Goal: Information Seeking & Learning: Learn about a topic

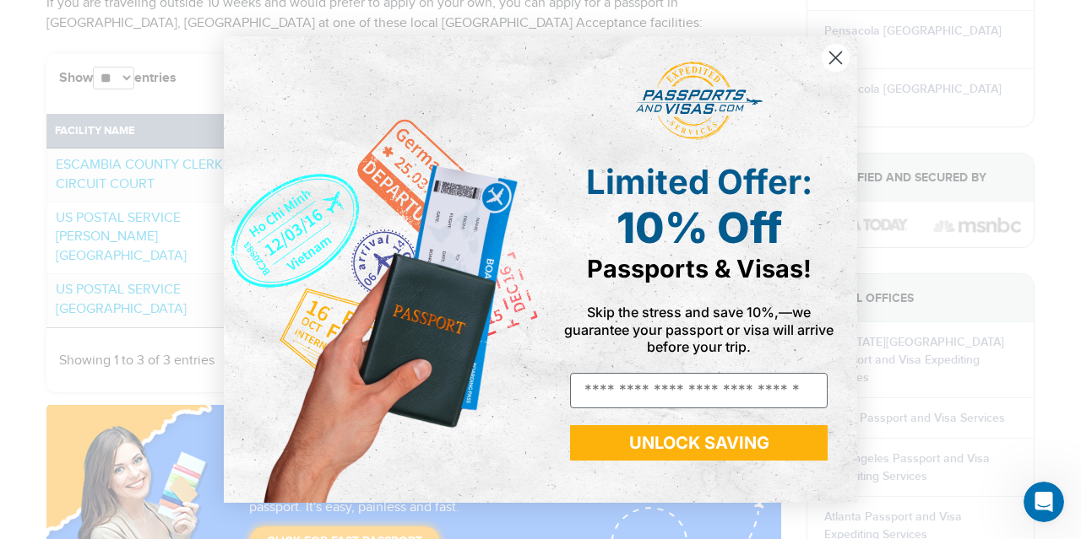
click at [833, 55] on icon "Close dialog" at bounding box center [836, 57] width 12 height 12
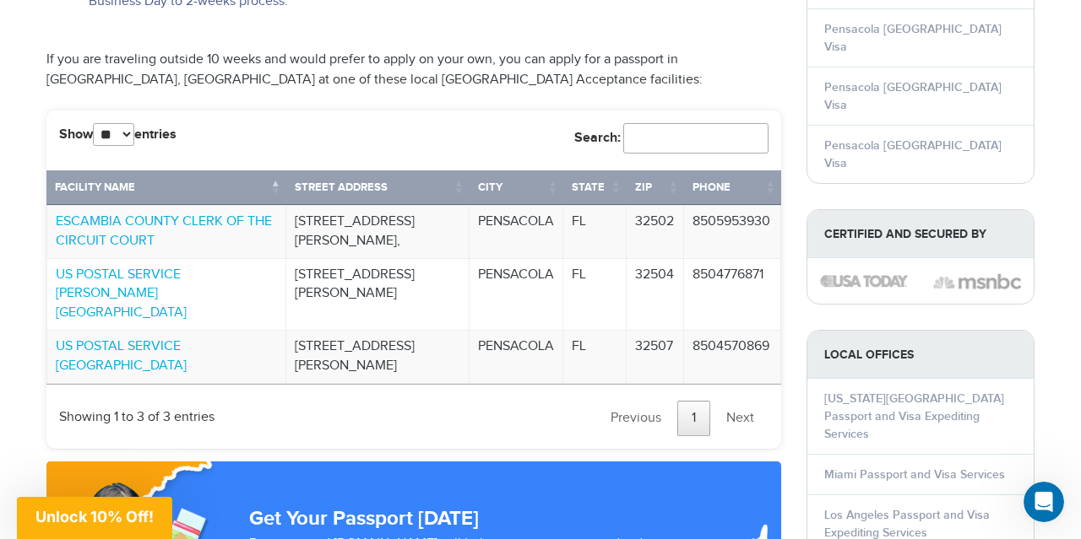
scroll to position [1430, 0]
click at [157, 268] on link "US POSTAL SERVICE NOBLES STATION" at bounding box center [121, 295] width 131 height 55
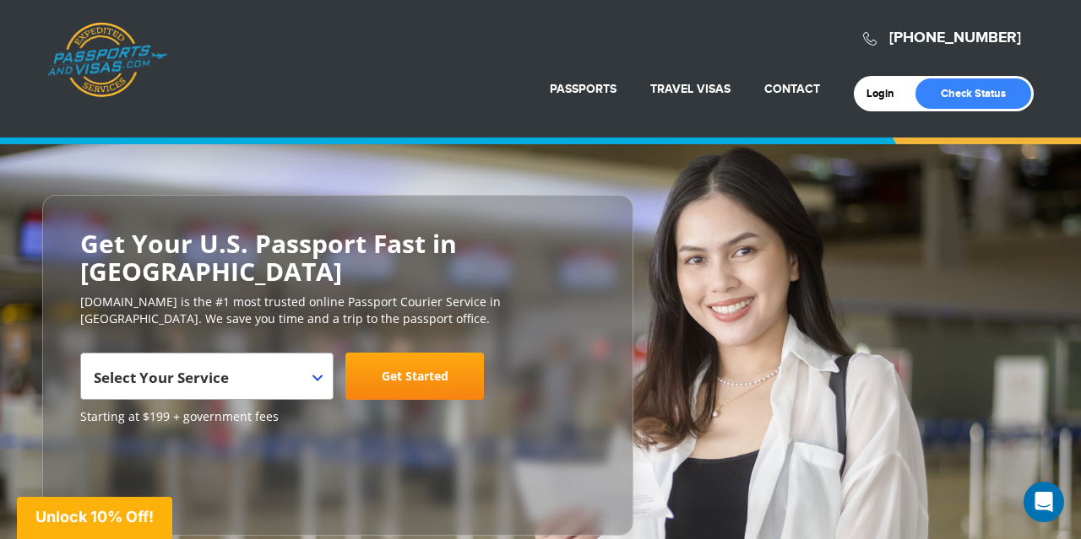
click at [405, 83] on div "Login Check Status Passports Passport Renewal New Passport Second Passport Pass…" at bounding box center [540, 60] width 986 height 102
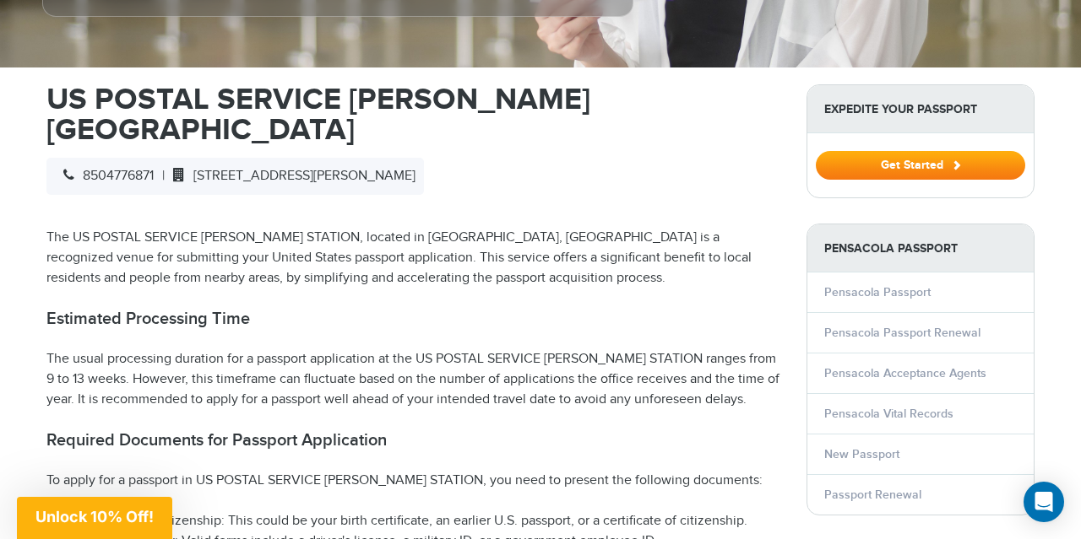
scroll to position [524, 0]
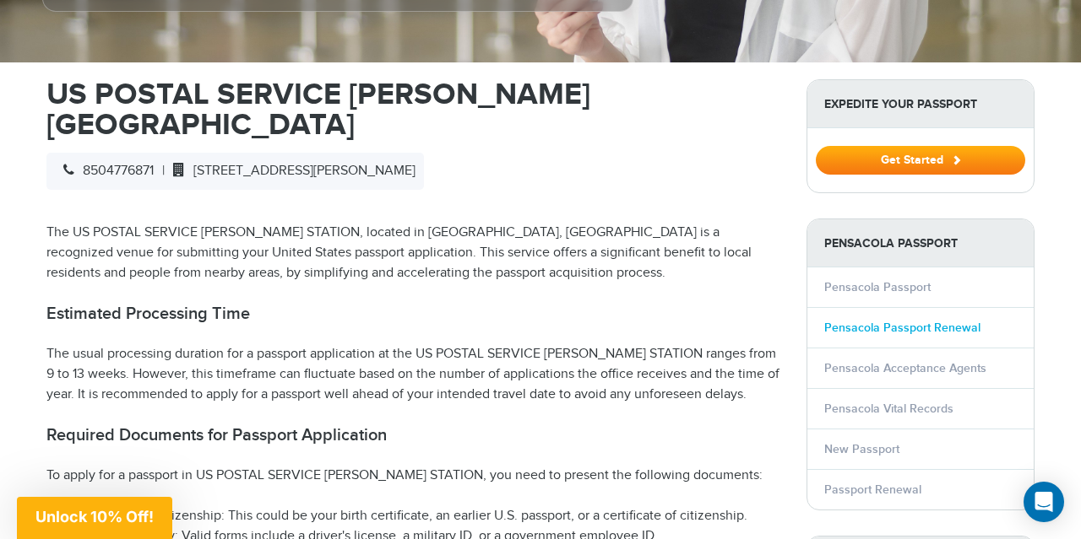
click at [937, 321] on link "Pensacola Passport Renewal" at bounding box center [902, 328] width 156 height 14
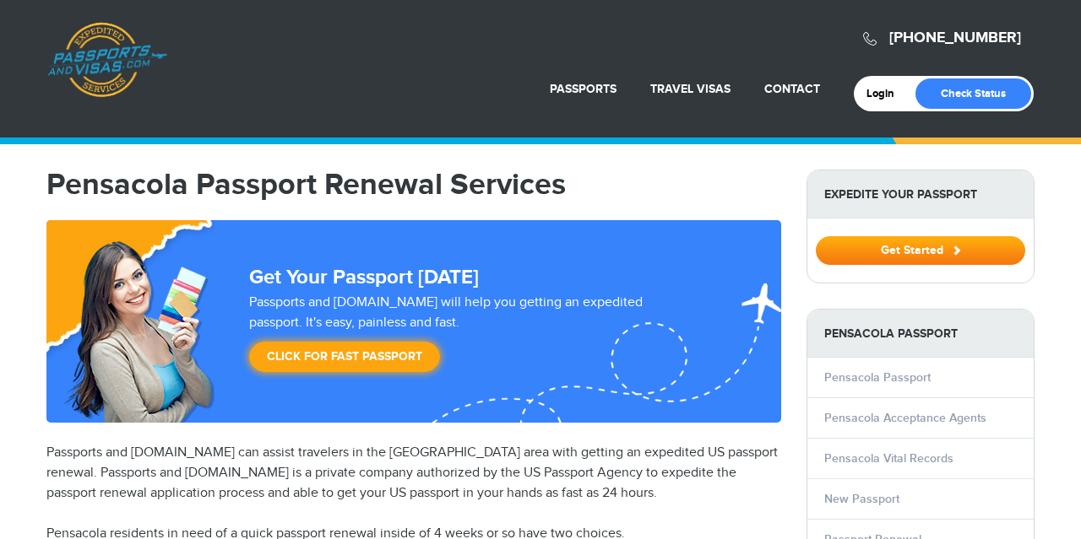
select select "**********"
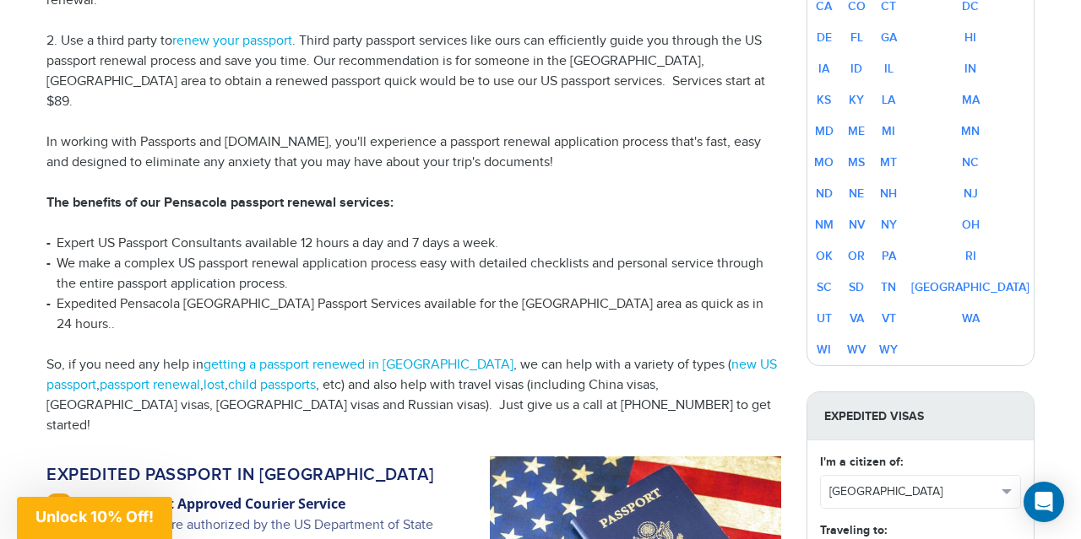
scroll to position [680, 0]
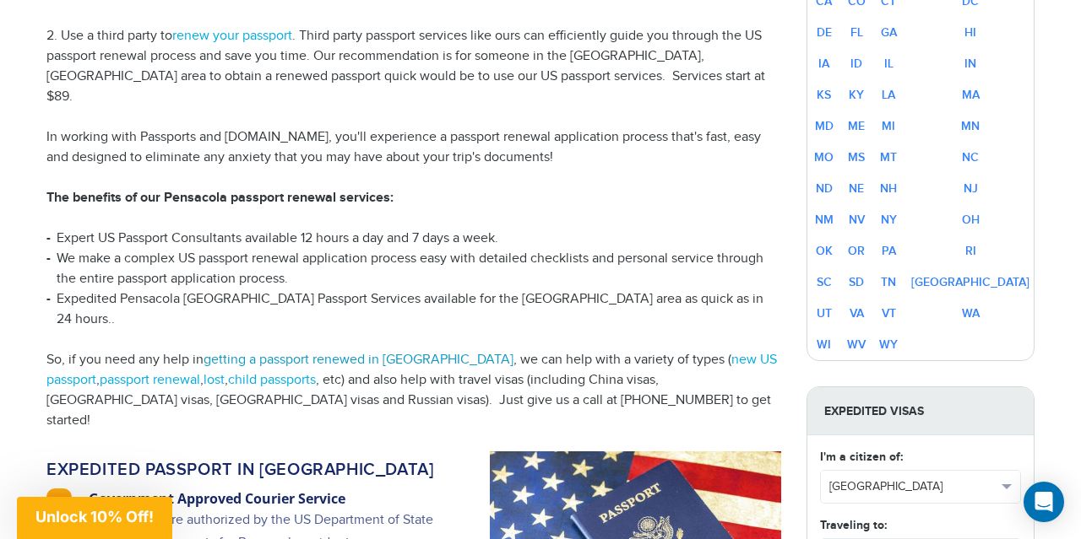
click at [402, 352] on link "getting a passport renewed in [GEOGRAPHIC_DATA]" at bounding box center [358, 360] width 310 height 16
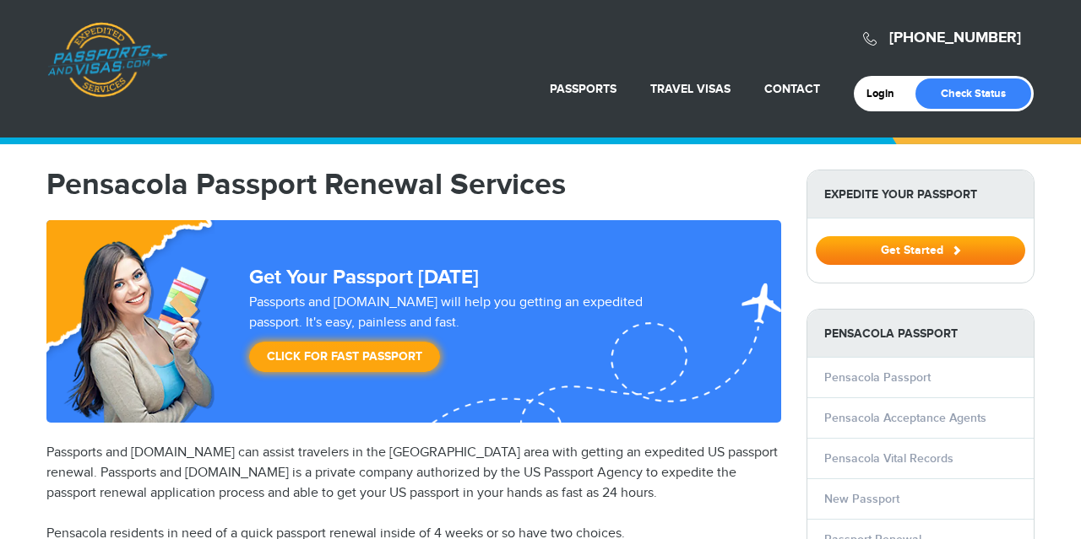
select select "**********"
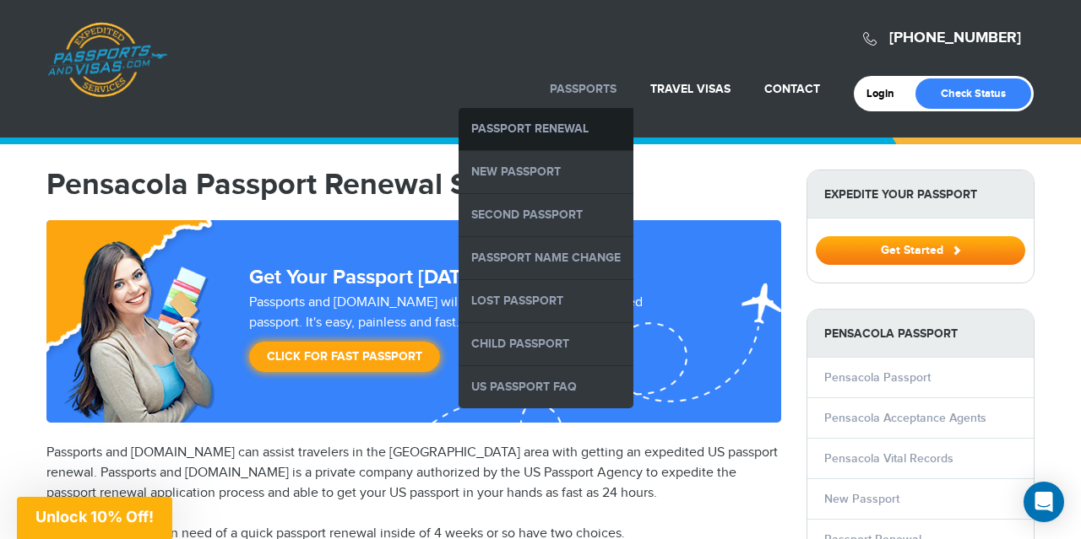
click at [541, 125] on link "Passport Renewal" at bounding box center [545, 129] width 175 height 42
